Goal: Check status: Check status

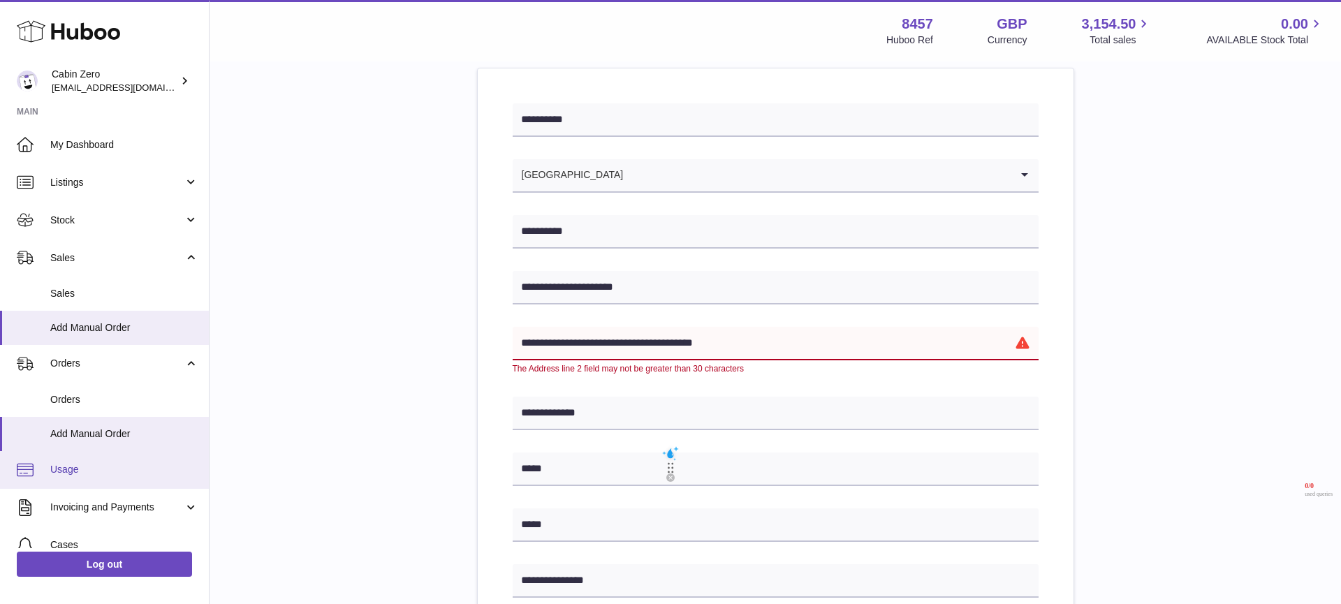
scroll to position [129, 0]
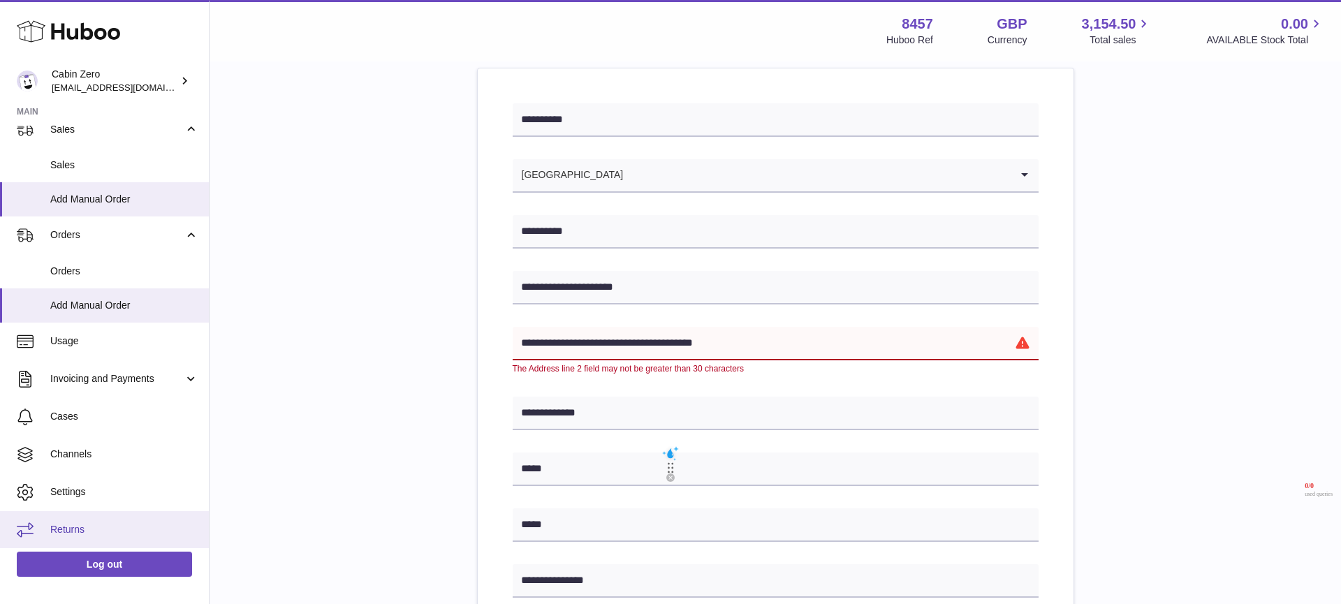
click at [94, 513] on link "Returns" at bounding box center [104, 530] width 209 height 38
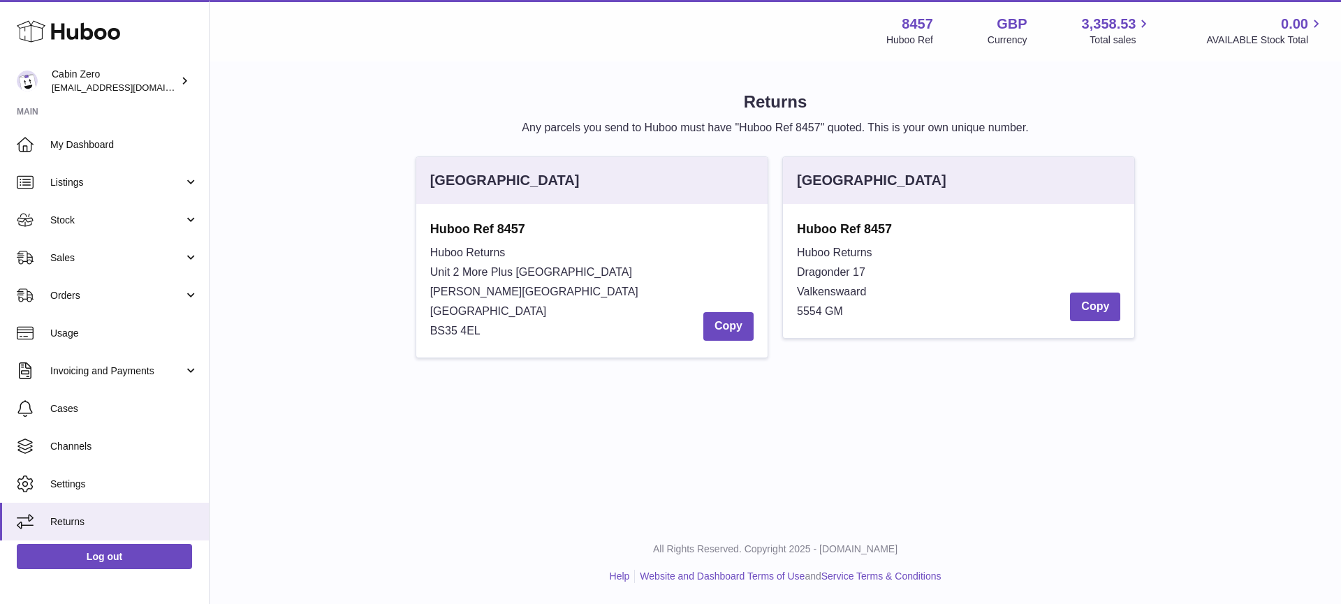
drag, startPoint x: 802, startPoint y: 310, endPoint x: 864, endPoint y: 306, distance: 62.3
click at [864, 306] on div "Huboo Returns Dragonder 17 Valkenswaard 5554 GM Copy" at bounding box center [958, 282] width 323 height 78
drag, startPoint x: 796, startPoint y: 309, endPoint x: 870, endPoint y: 312, distance: 73.4
click at [870, 312] on div "Huboo Returns Dragonder 17 Valkenswaard 5554 GM Copy" at bounding box center [958, 282] width 323 height 78
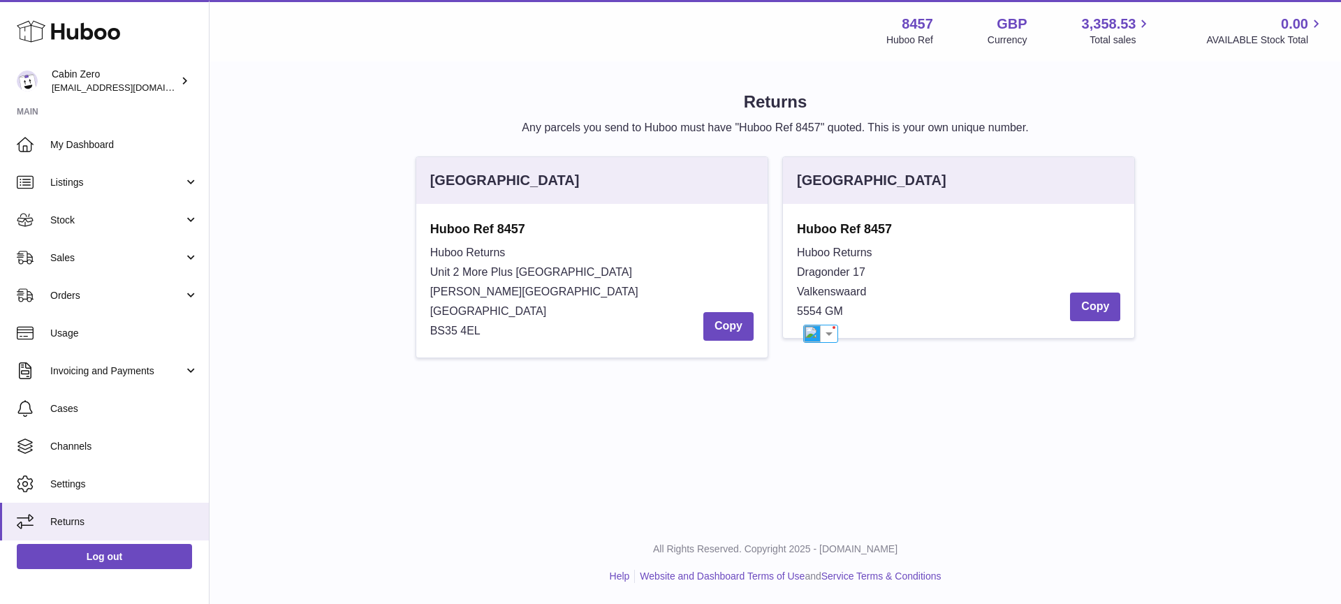
copy span "5554 GM"
